Goal: Task Accomplishment & Management: Manage account settings

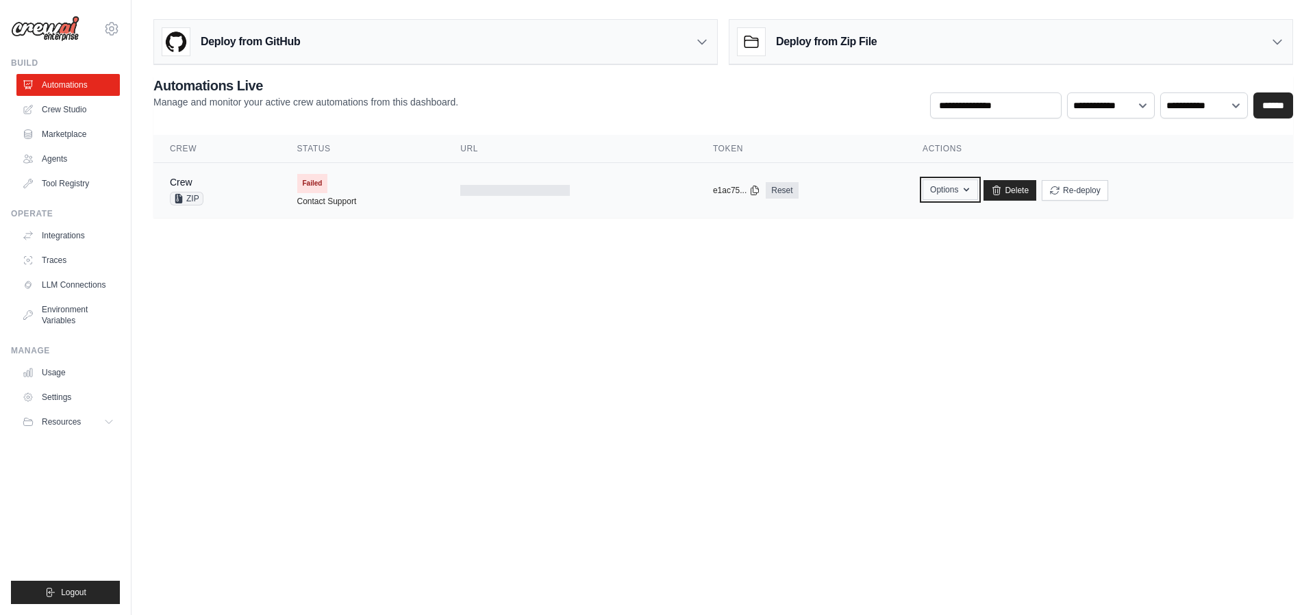
click at [961, 194] on icon "button" at bounding box center [966, 189] width 11 height 11
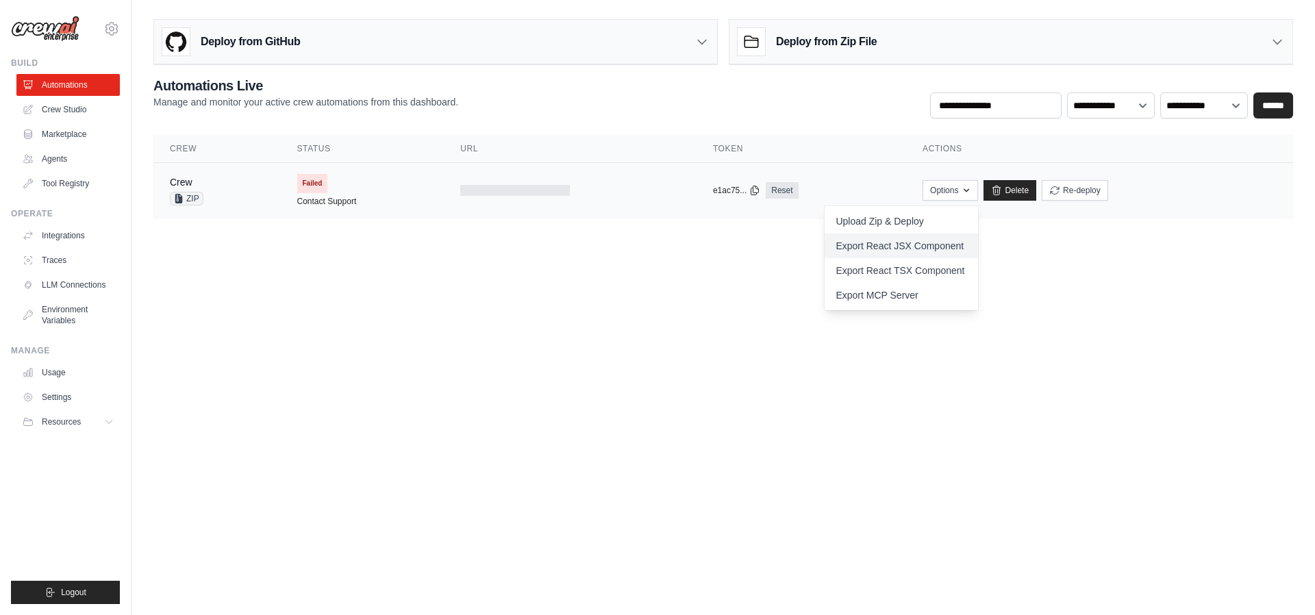
click at [904, 250] on link "Export React JSX Component" at bounding box center [900, 245] width 153 height 25
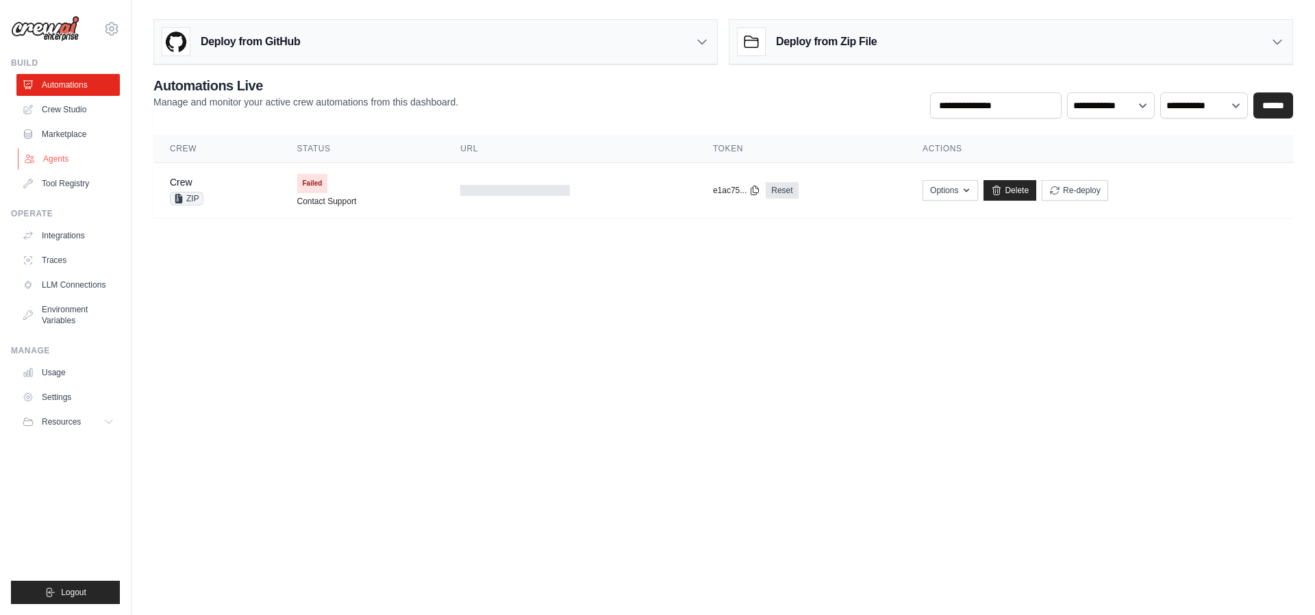
click at [62, 160] on link "Agents" at bounding box center [69, 159] width 103 height 22
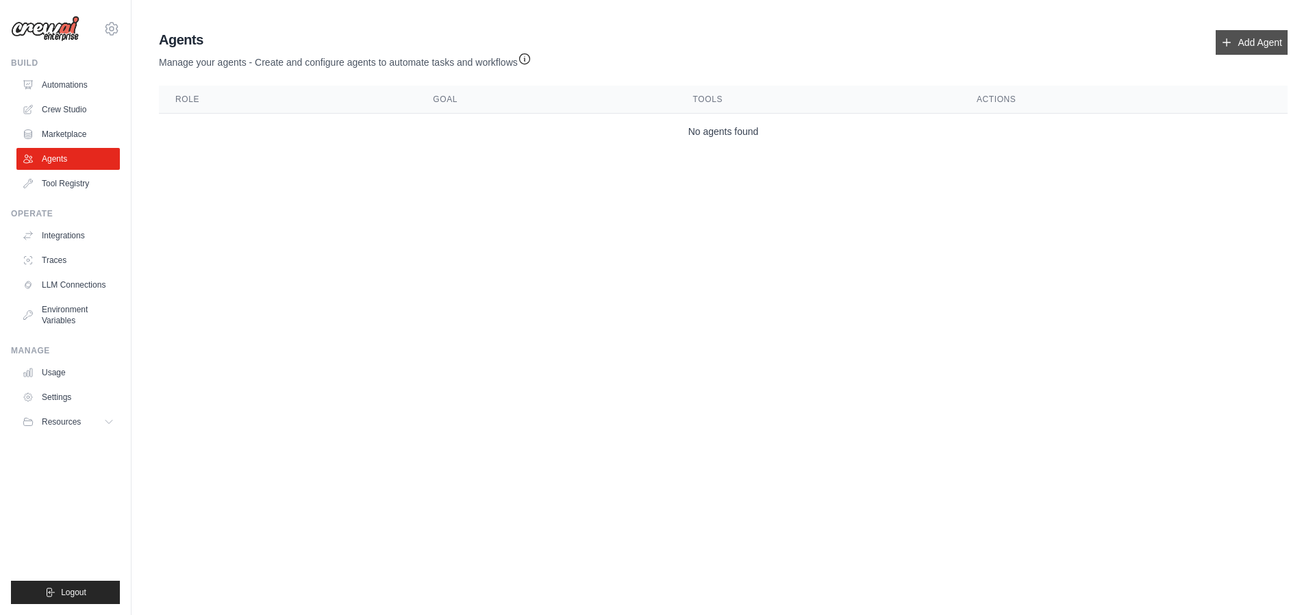
click at [1250, 49] on link "Add Agent" at bounding box center [1251, 42] width 72 height 25
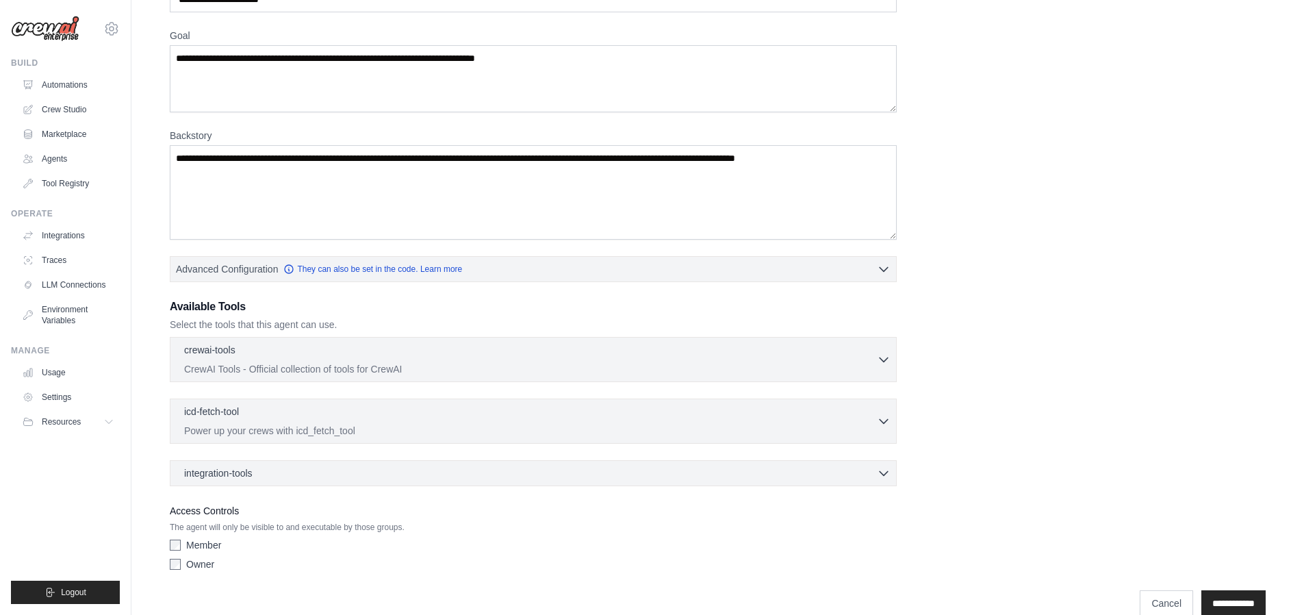
scroll to position [120, 0]
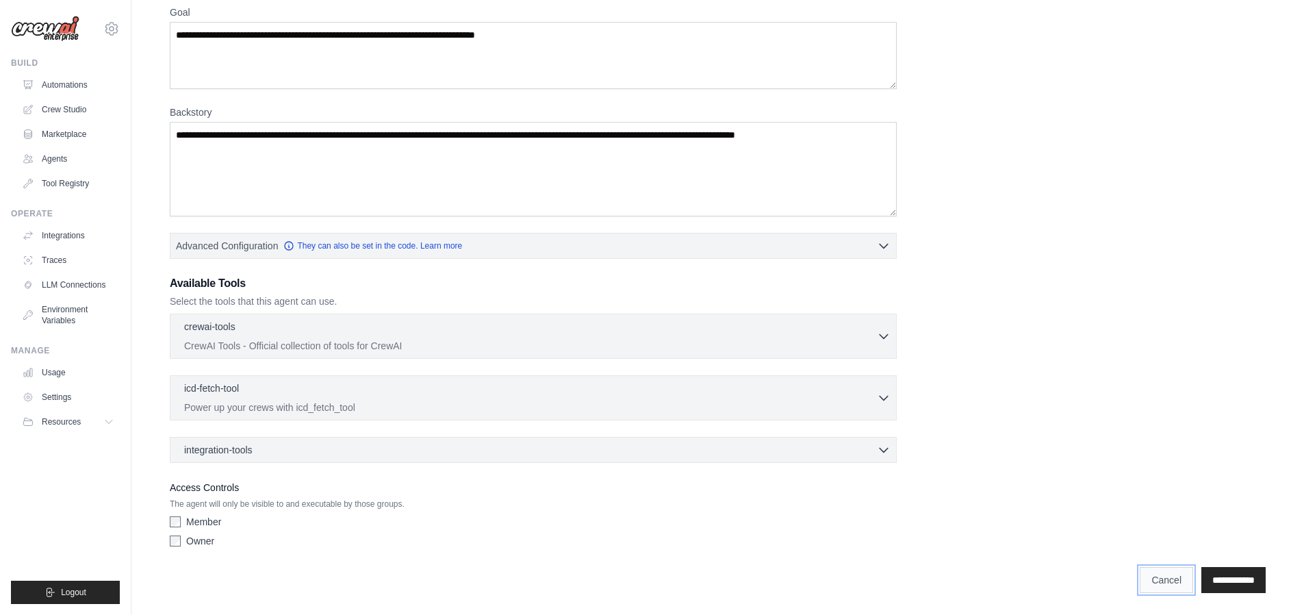
click at [1140, 572] on link "Cancel" at bounding box center [1166, 580] width 53 height 26
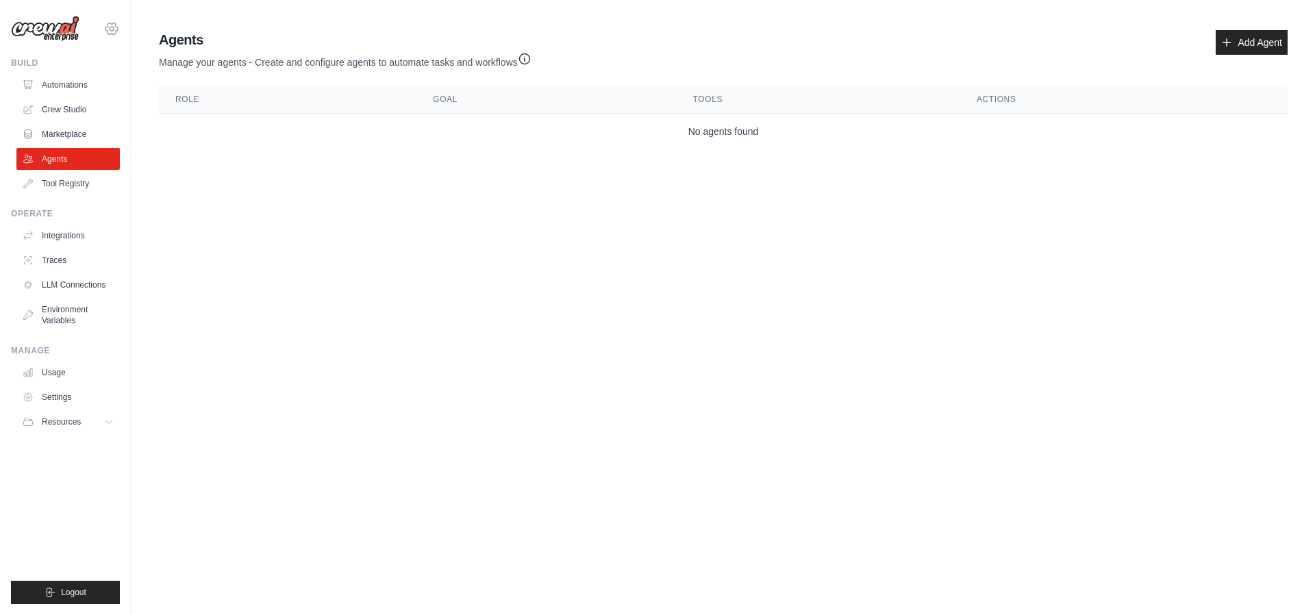
click at [113, 21] on icon at bounding box center [111, 29] width 16 height 16
click at [242, 187] on body "sf3500968@gmail.com Settings Build Automations Crew Studio" at bounding box center [657, 307] width 1315 height 615
click at [109, 418] on icon at bounding box center [110, 421] width 11 height 11
click at [73, 90] on link "Automations" at bounding box center [69, 85] width 103 height 22
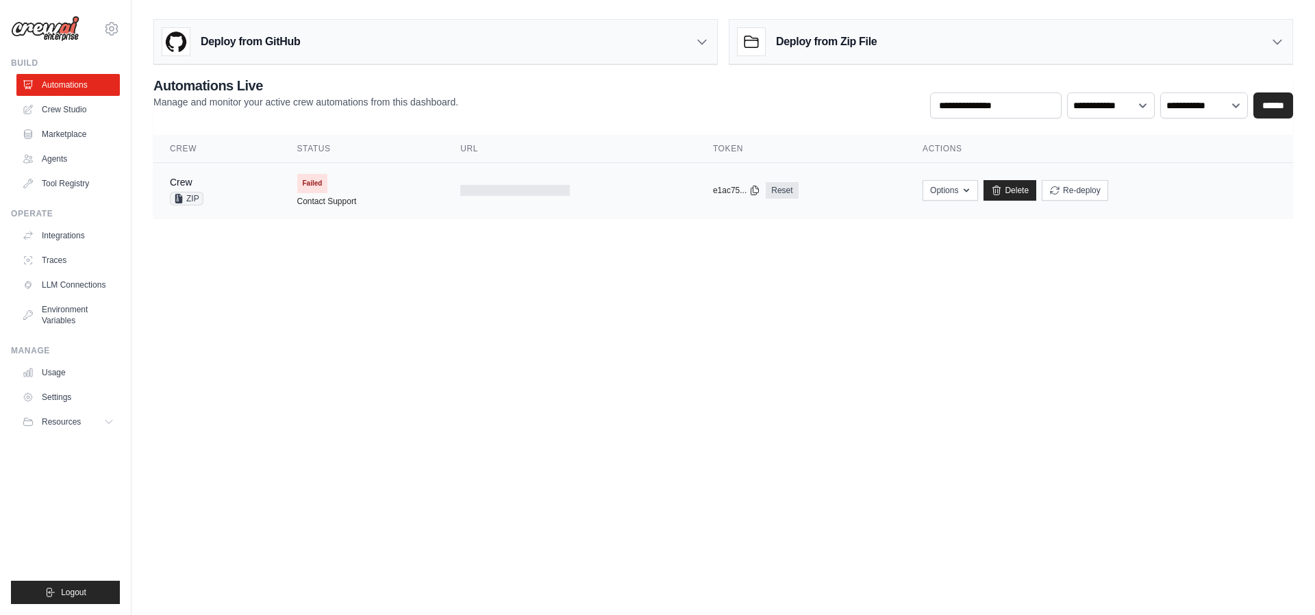
click at [266, 190] on td "Crew ZIP" at bounding box center [216, 190] width 127 height 55
click at [957, 198] on button "Options" at bounding box center [949, 189] width 55 height 21
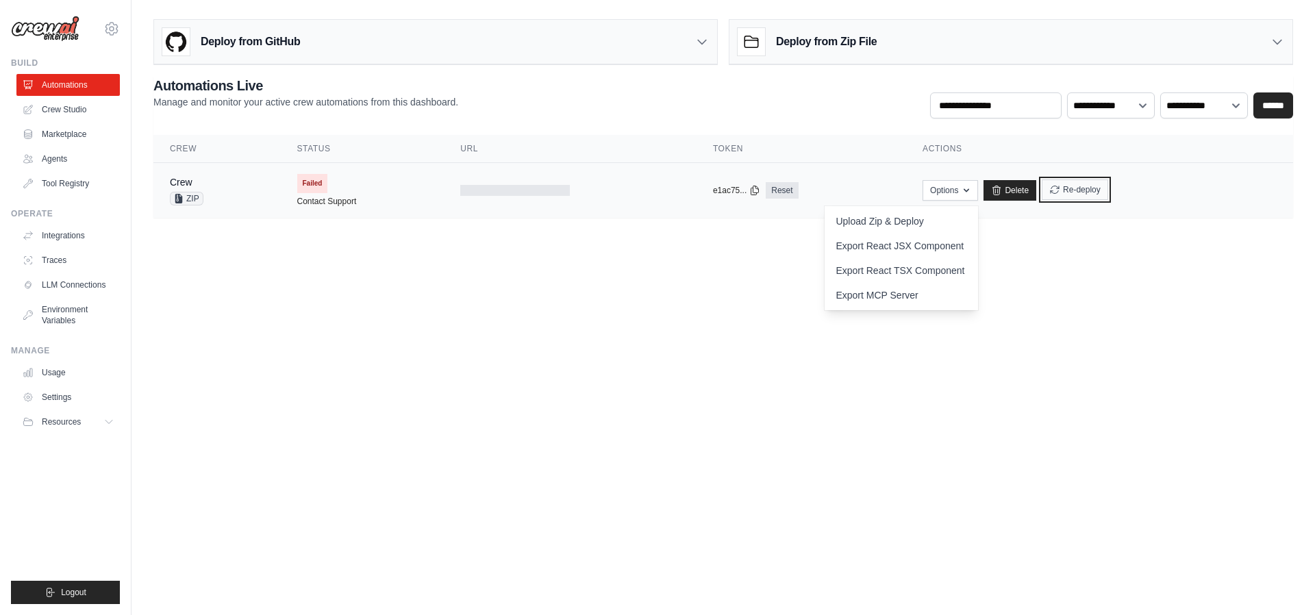
click at [1071, 191] on button "Re-deploy" at bounding box center [1074, 189] width 66 height 21
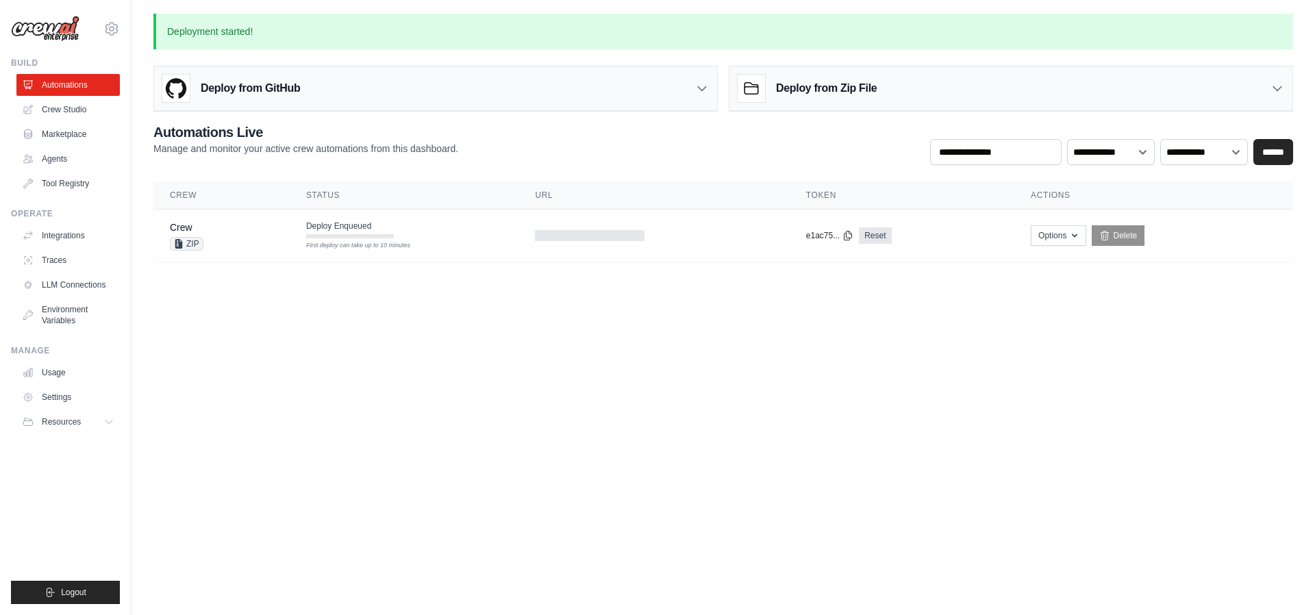
click at [1071, 191] on th "Actions" at bounding box center [1153, 195] width 279 height 28
click at [347, 250] on div "First deploy can take up to 10 minutes" at bounding box center [350, 246] width 88 height 10
click at [347, 249] on div "First deploy can take up to 10 minutes" at bounding box center [350, 246] width 88 height 10
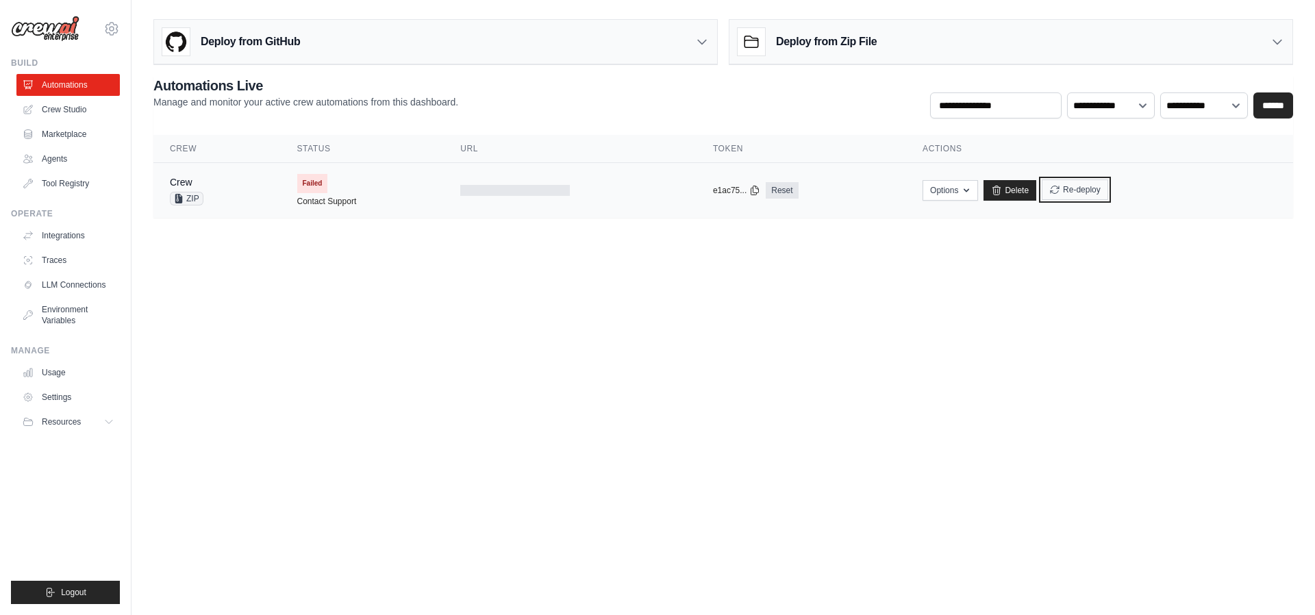
click at [1082, 192] on button "Re-deploy" at bounding box center [1074, 189] width 66 height 21
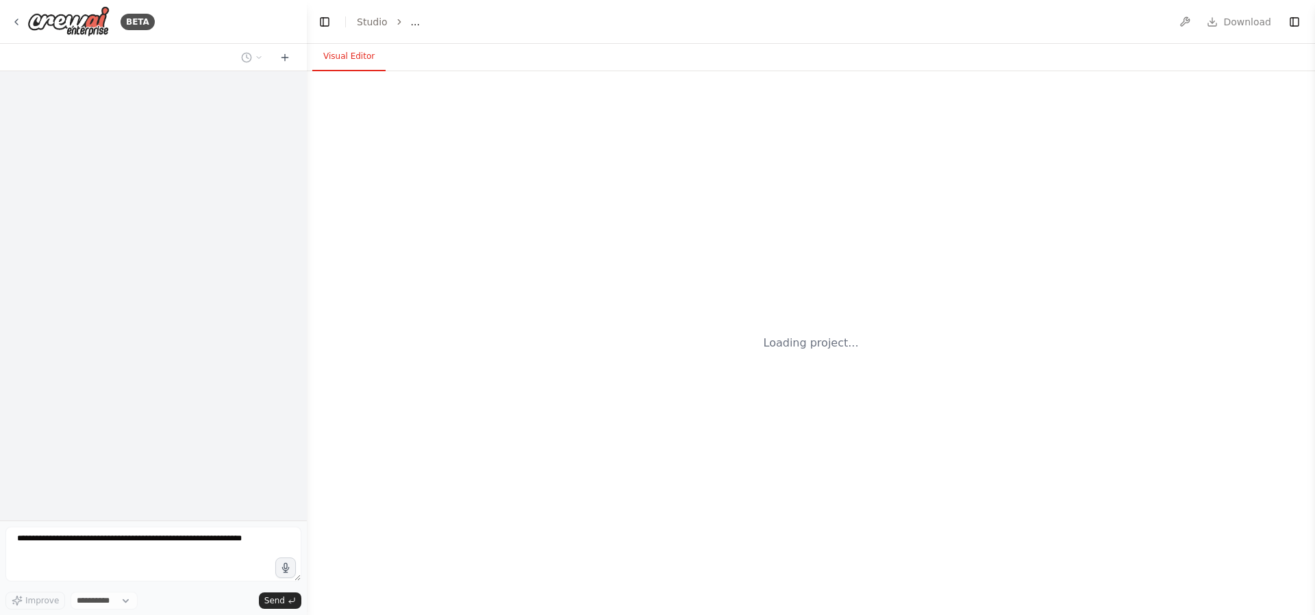
select select "****"
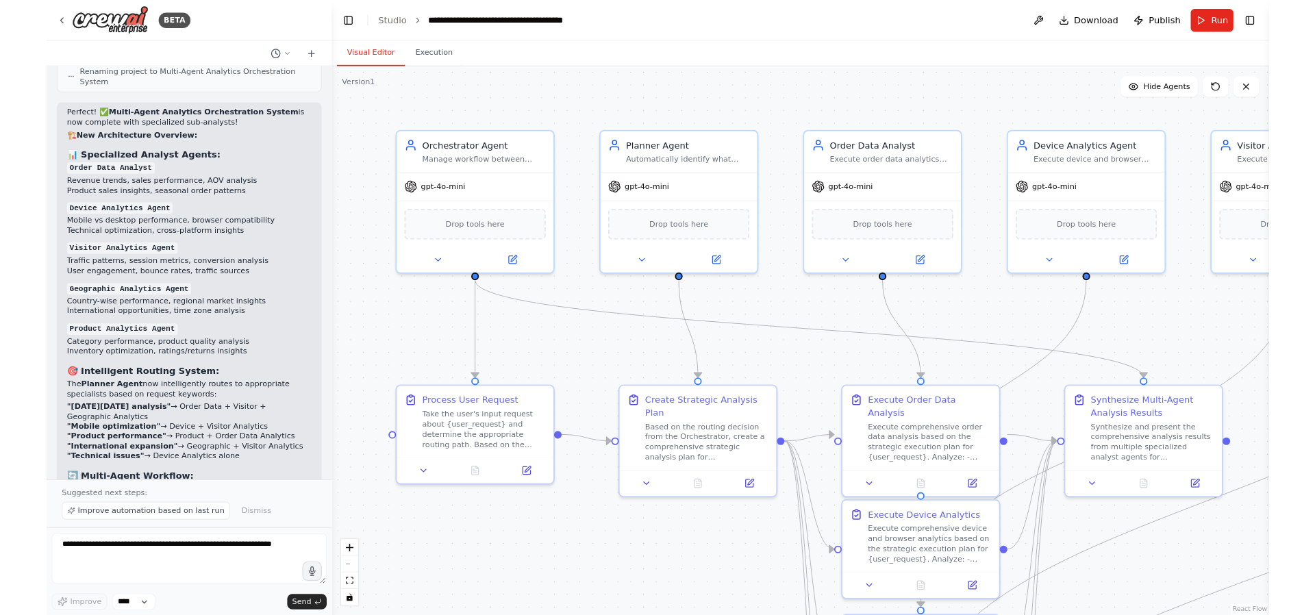
scroll to position [8466, 0]
